Goal: Task Accomplishment & Management: Use online tool/utility

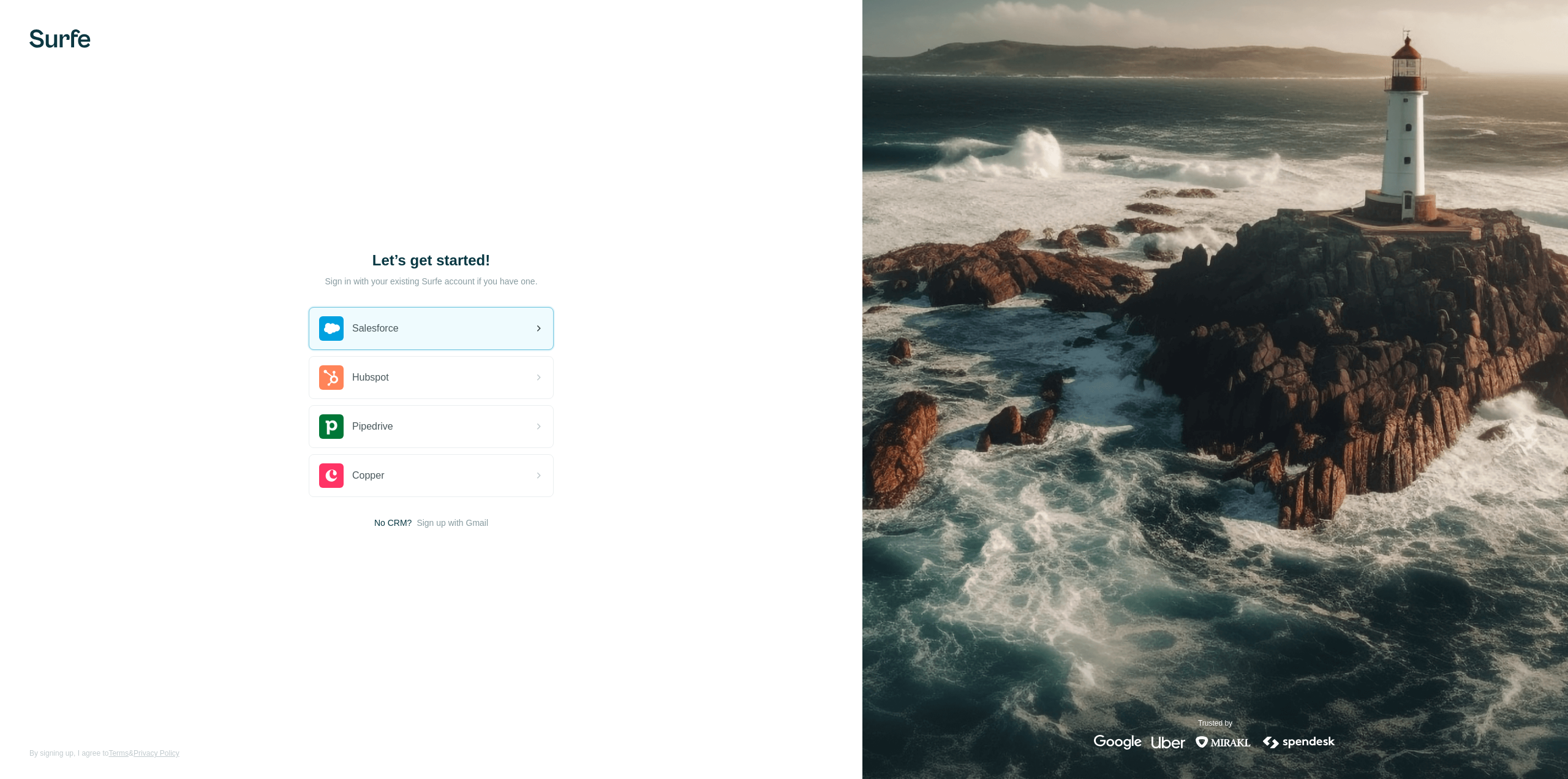
click at [423, 329] on div "Salesforce" at bounding box center [431, 328] width 244 height 41
click at [611, 630] on div "Let’s get started! Sign in with your existing Surfe account if you have one. Sa…" at bounding box center [431, 390] width 862 height 779
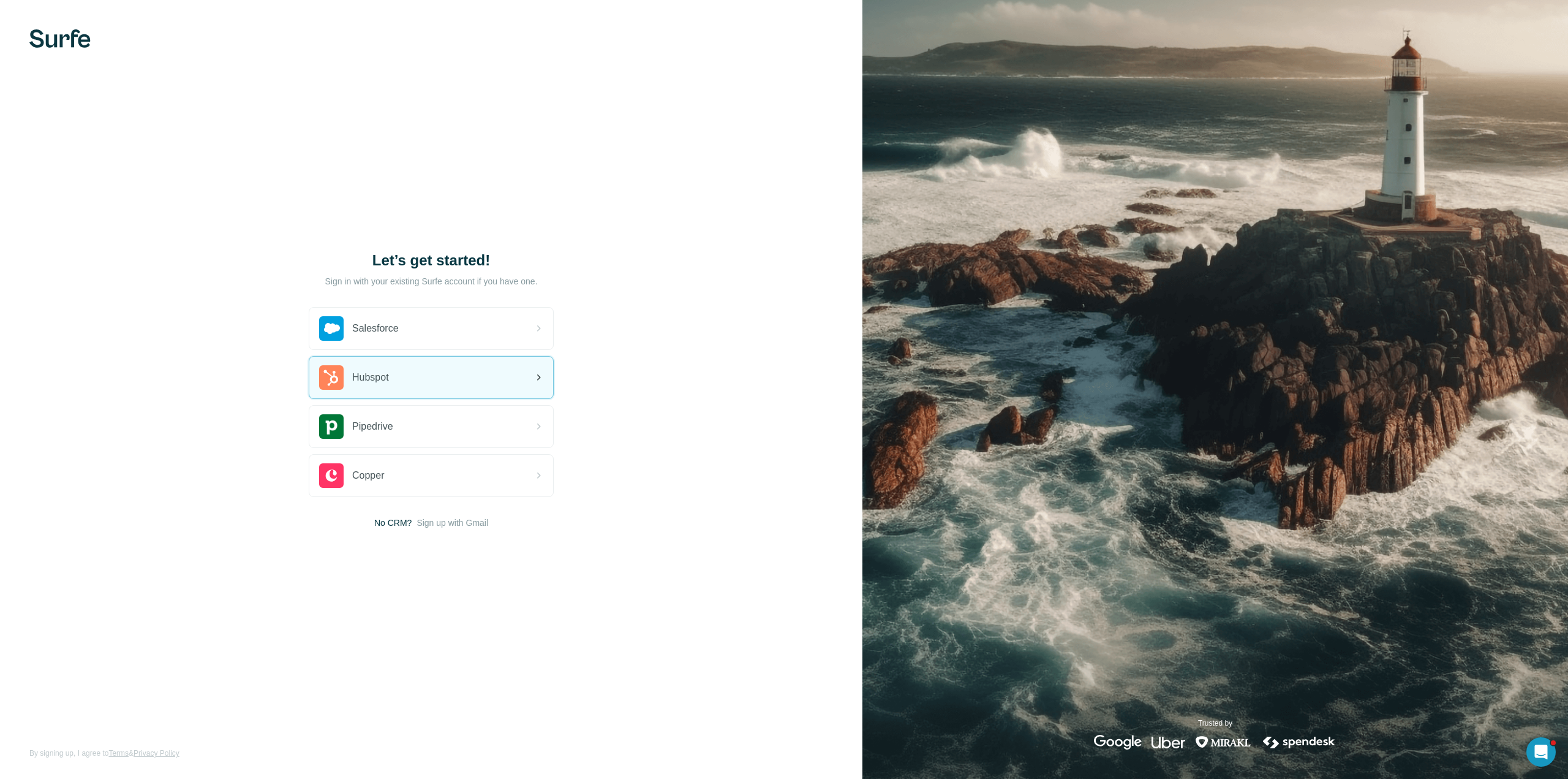
click at [422, 393] on div "Hubspot" at bounding box center [431, 377] width 244 height 41
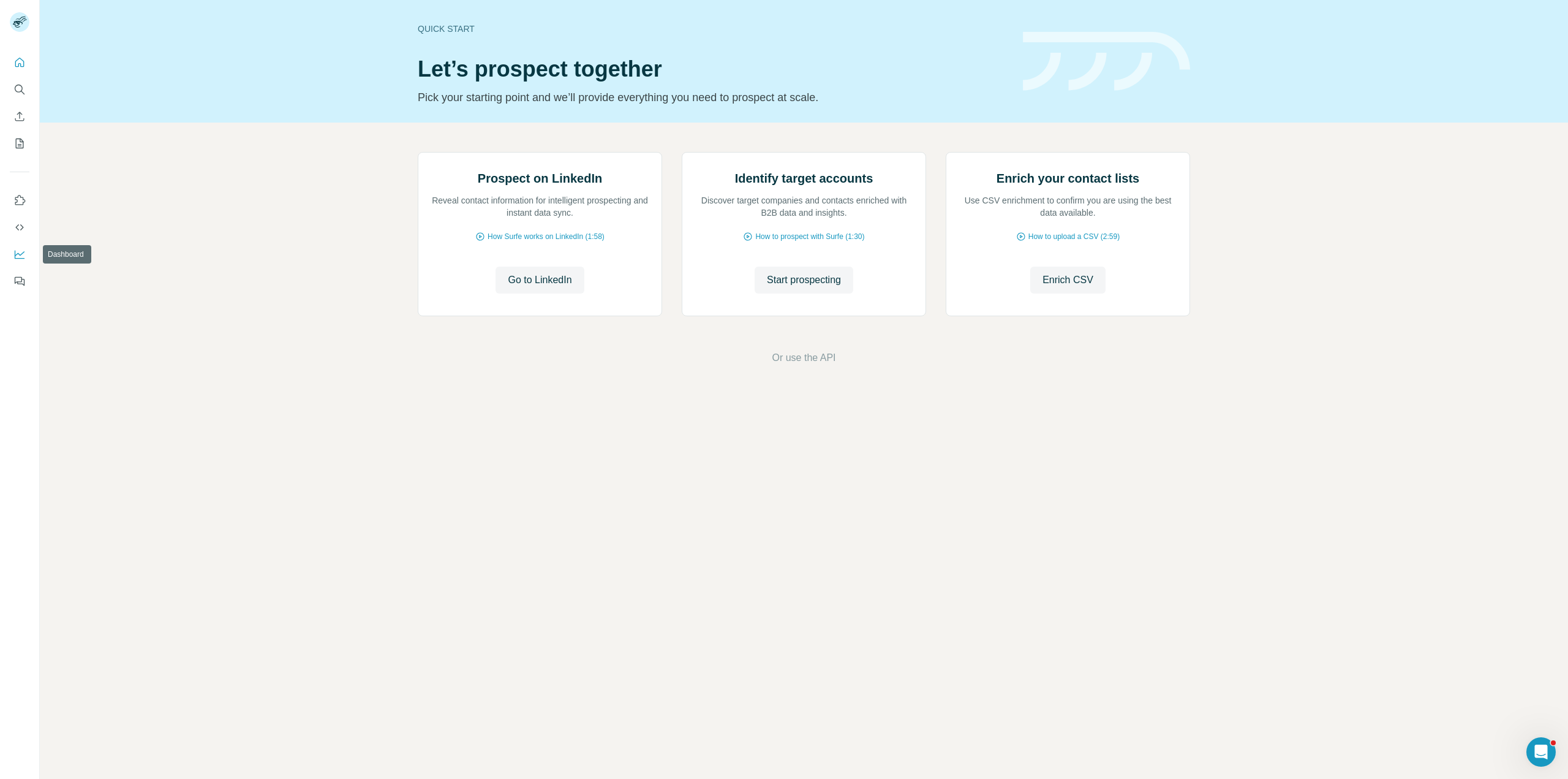
click at [18, 251] on icon "Dashboard" at bounding box center [19, 254] width 12 height 12
